Goal: Entertainment & Leisure: Consume media (video, audio)

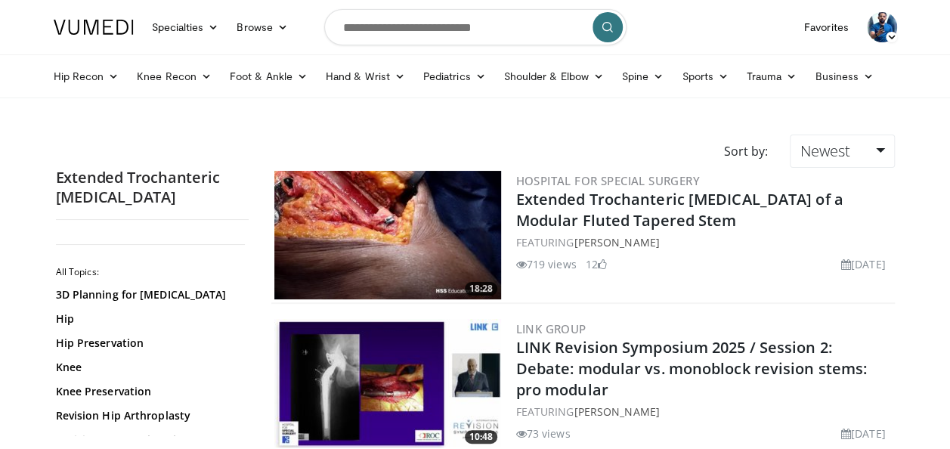
click at [398, 242] on img at bounding box center [387, 235] width 227 height 128
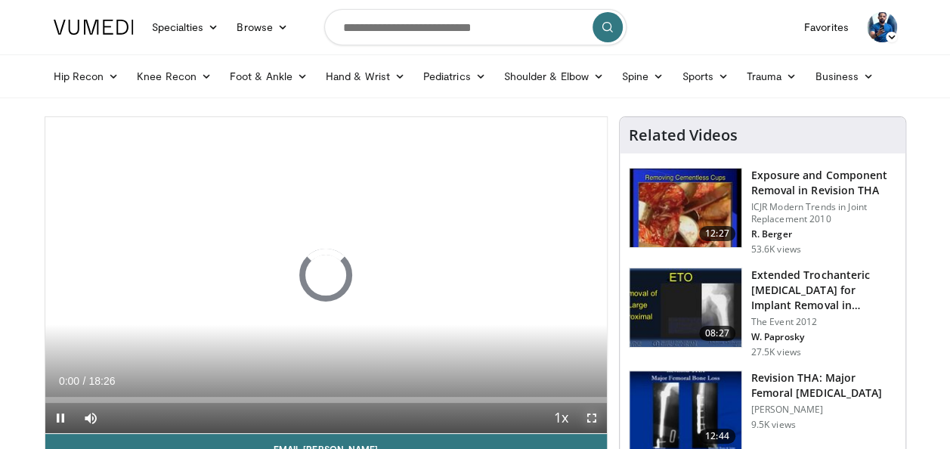
click at [594, 415] on span "Video Player" at bounding box center [591, 418] width 30 height 30
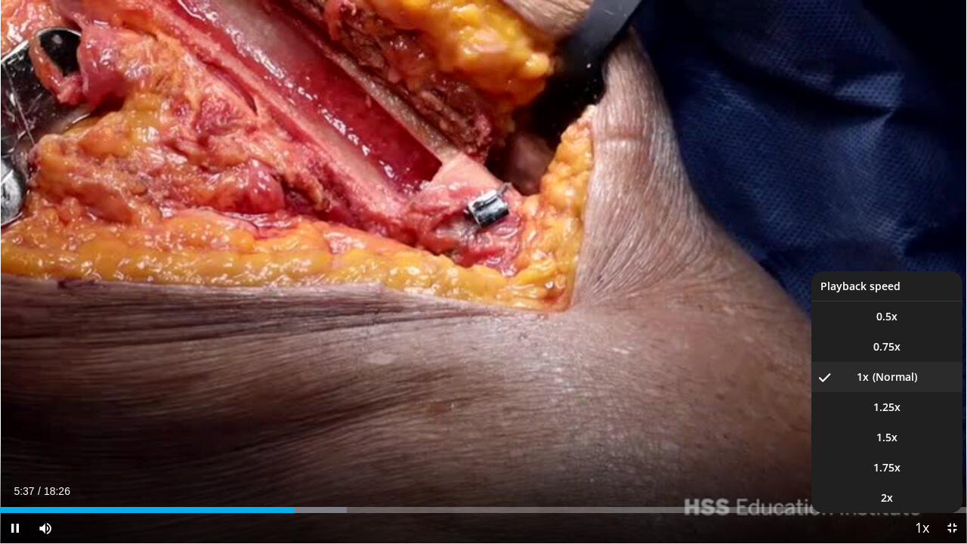
click at [915, 448] on span "Video Player" at bounding box center [921, 529] width 21 height 30
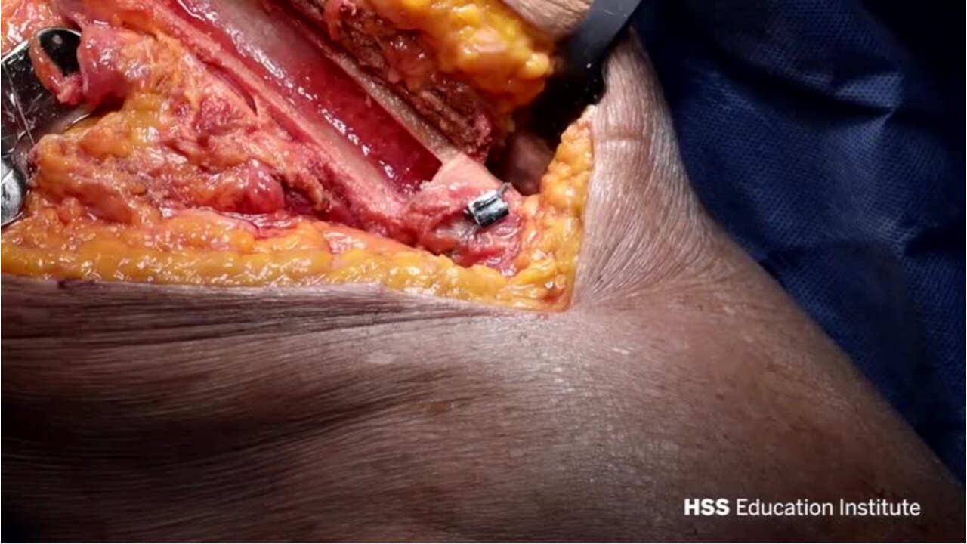
click at [915, 448] on video-js "**********" at bounding box center [483, 272] width 967 height 544
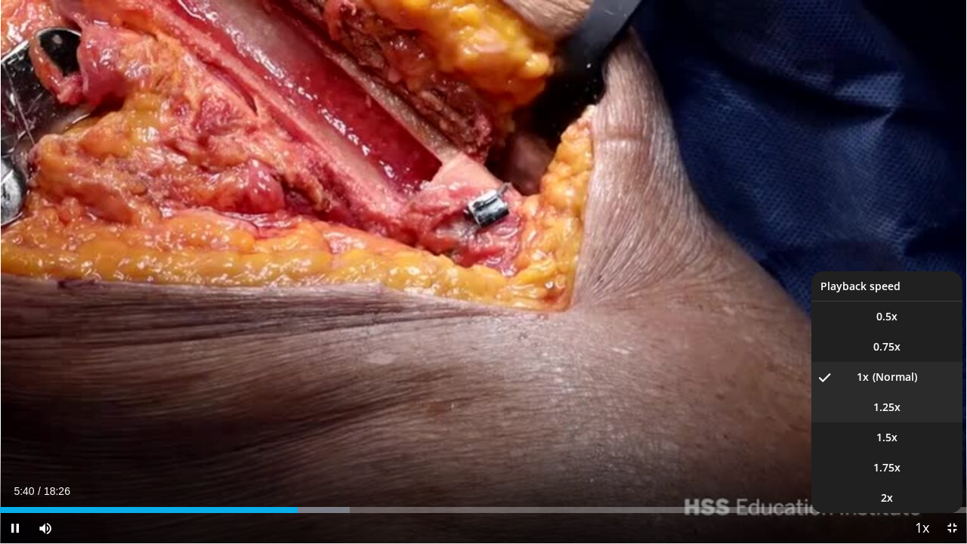
click at [871, 407] on li "1.25x" at bounding box center [886, 407] width 151 height 30
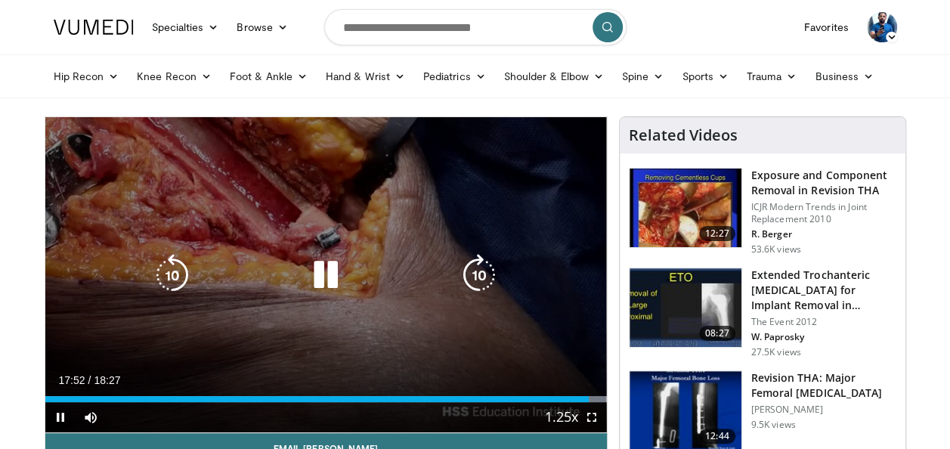
click at [309, 278] on icon "Video Player" at bounding box center [325, 275] width 42 height 42
